Goal: Task Accomplishment & Management: Complete application form

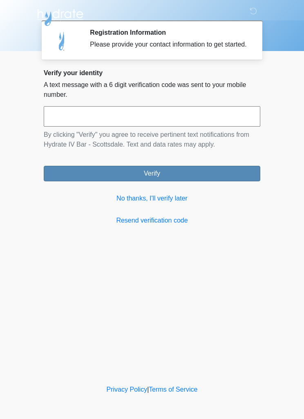
click at [208, 180] on button "Verify" at bounding box center [152, 174] width 217 height 16
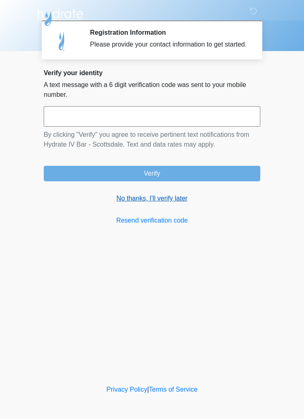
click at [164, 203] on link "No thanks, I'll verify later" at bounding box center [152, 199] width 217 height 10
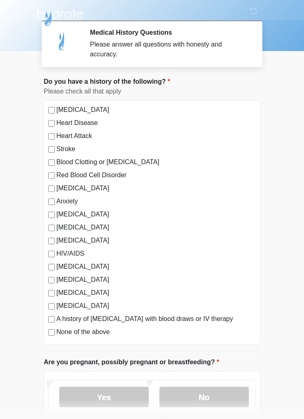
click at [87, 335] on label "None of the above" at bounding box center [155, 332] width 199 height 10
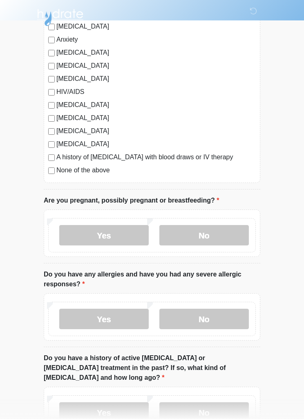
scroll to position [230, 0]
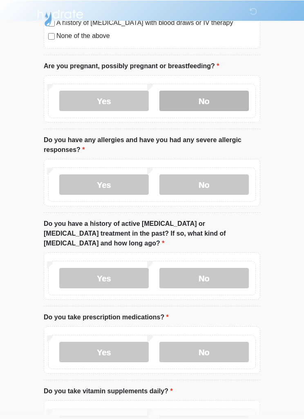
click at [218, 93] on label "No" at bounding box center [203, 100] width 89 height 20
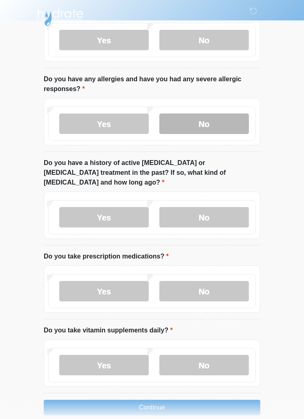
click at [223, 116] on label "No" at bounding box center [203, 124] width 89 height 20
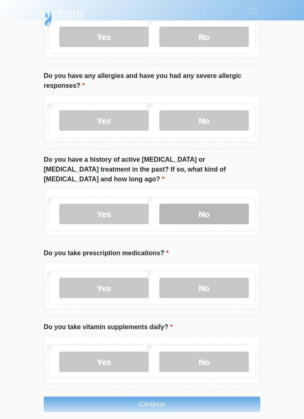
click at [214, 204] on label "No" at bounding box center [203, 214] width 89 height 20
click at [216, 262] on div "Yes No" at bounding box center [152, 285] width 217 height 47
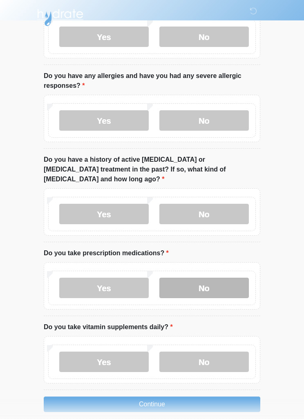
click at [217, 278] on label "No" at bounding box center [203, 288] width 89 height 20
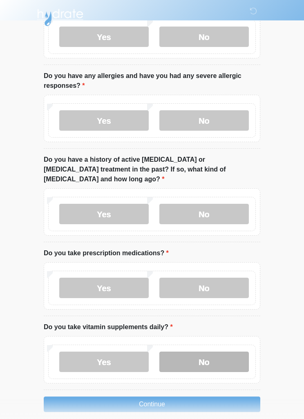
click at [211, 353] on label "No" at bounding box center [203, 362] width 89 height 20
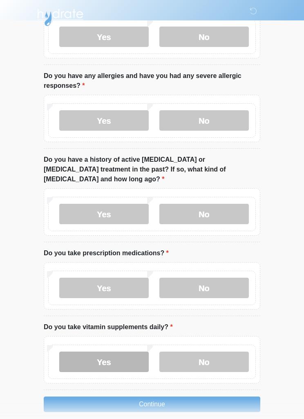
click at [101, 352] on label "Yes" at bounding box center [103, 362] width 89 height 20
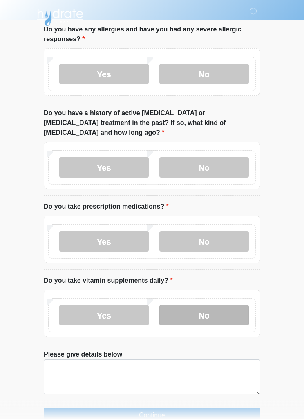
click at [210, 306] on label "No" at bounding box center [203, 316] width 89 height 20
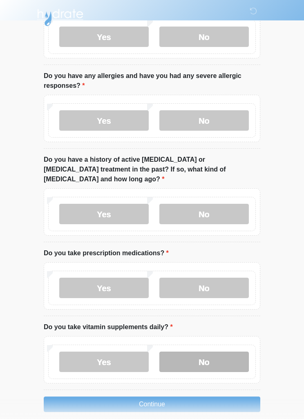
click at [220, 397] on button "Continue" at bounding box center [152, 405] width 217 height 16
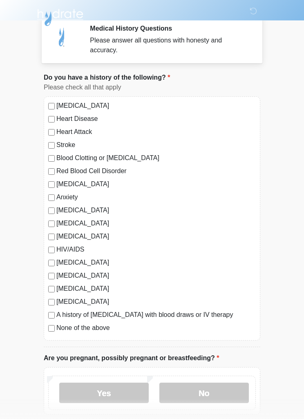
scroll to position [0, 0]
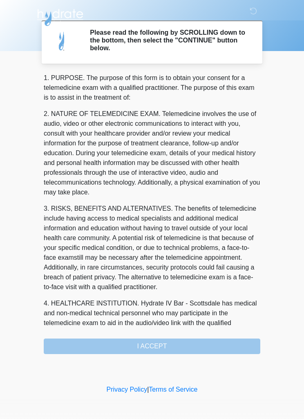
click at [217, 335] on div "1. PURPOSE. The purpose of this form is to obtain your consent for a telemedici…" at bounding box center [152, 213] width 217 height 281
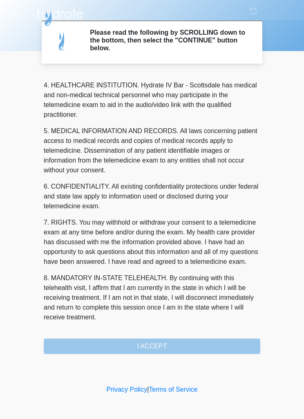
click at [190, 336] on div "1. PURPOSE. The purpose of this form is to obtain your consent for a telemedici…" at bounding box center [152, 213] width 217 height 281
click at [189, 335] on div "1. PURPOSE. The purpose of this form is to obtain your consent for a telemedici…" at bounding box center [152, 213] width 217 height 281
click at [194, 340] on button "I ACCEPT" at bounding box center [152, 347] width 217 height 16
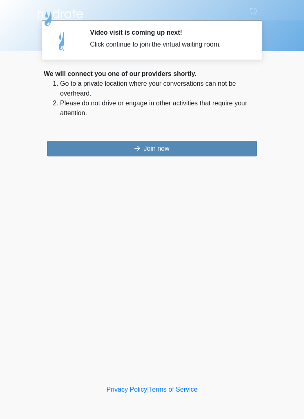
click at [214, 146] on button "Join now" at bounding box center [152, 149] width 210 height 16
